Goal: Complete application form: Complete application form

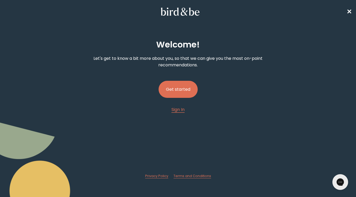
click at [179, 84] on button "Get started" at bounding box center [177, 89] width 39 height 17
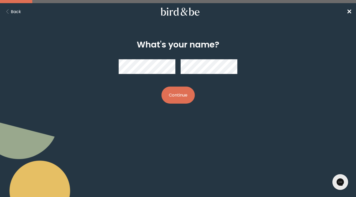
click at [179, 99] on button "Continue" at bounding box center [177, 95] width 33 height 17
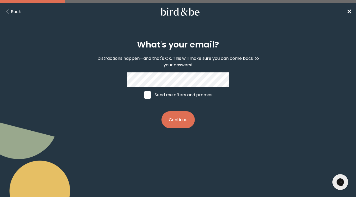
click at [197, 88] on label "Send me offers and promos" at bounding box center [178, 95] width 78 height 16
click at [144, 95] on input "Send me offers and promos" at bounding box center [144, 95] width 0 height 0
checkbox input "true"
click at [178, 119] on button "Continue" at bounding box center [177, 119] width 33 height 17
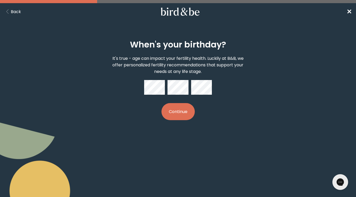
click at [182, 110] on button "Continue" at bounding box center [177, 111] width 33 height 17
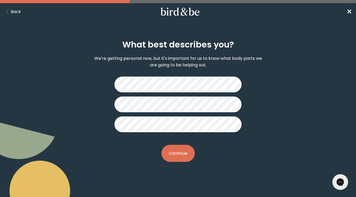
click at [181, 152] on button "Continue" at bounding box center [177, 153] width 33 height 17
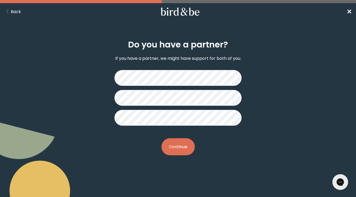
click at [179, 146] on button "Continue" at bounding box center [177, 146] width 33 height 17
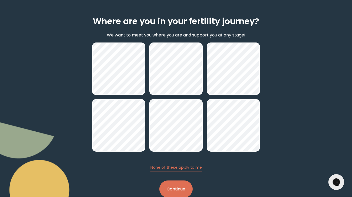
scroll to position [36, 0]
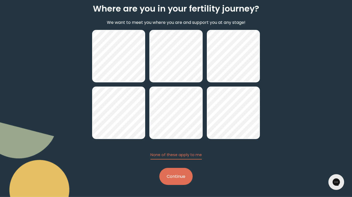
click at [173, 178] on button "Continue" at bounding box center [175, 176] width 33 height 17
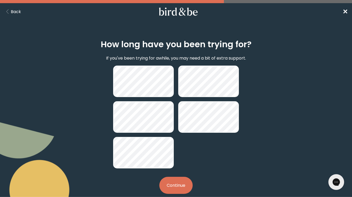
click at [178, 187] on button "Continue" at bounding box center [175, 185] width 33 height 17
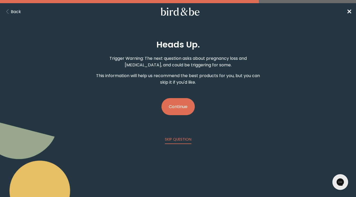
click at [178, 107] on button "Continue" at bounding box center [177, 106] width 33 height 17
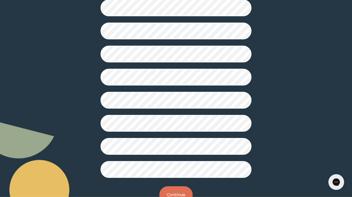
scroll to position [132, 0]
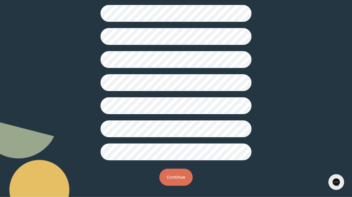
click at [172, 177] on button "Continue" at bounding box center [175, 177] width 33 height 17
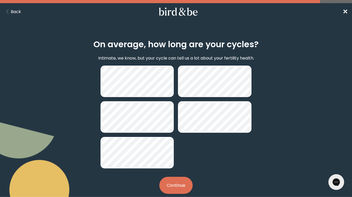
click at [180, 186] on button "Continue" at bounding box center [175, 185] width 33 height 17
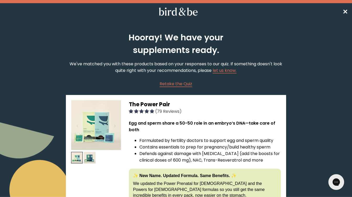
click at [346, 12] on span "✕" at bounding box center [344, 11] width 5 height 9
